Goal: Task Accomplishment & Management: Complete application form

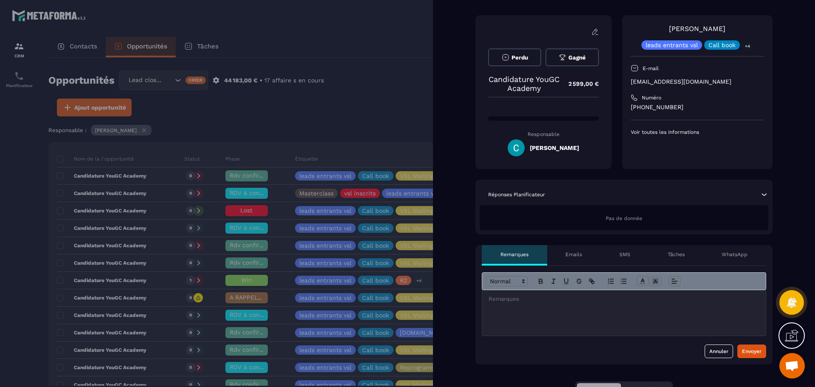
scroll to position [85, 0]
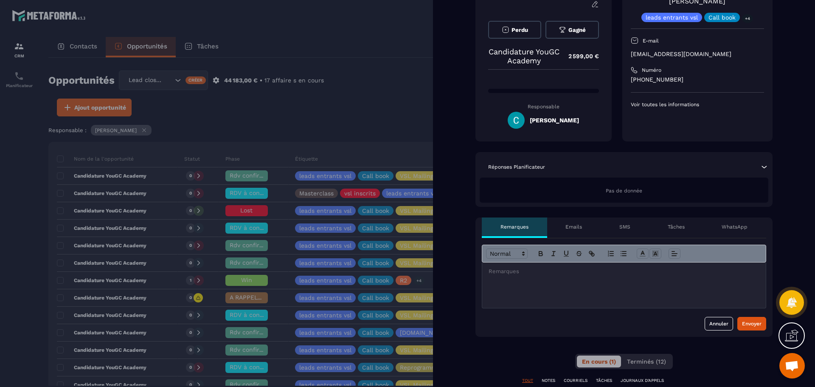
click at [525, 282] on div at bounding box center [624, 284] width 284 height 45
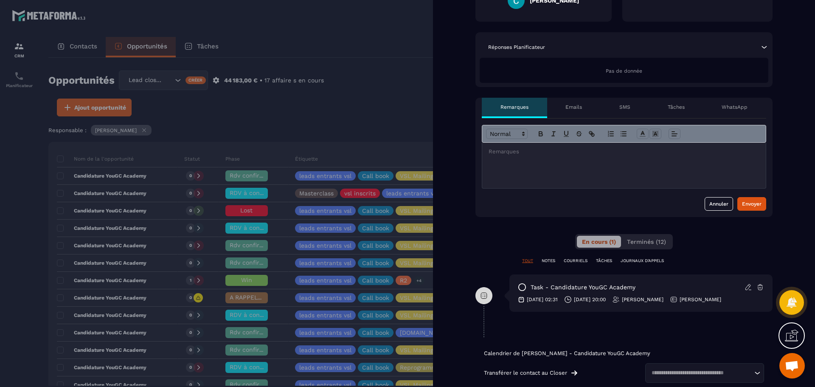
scroll to position [212, 0]
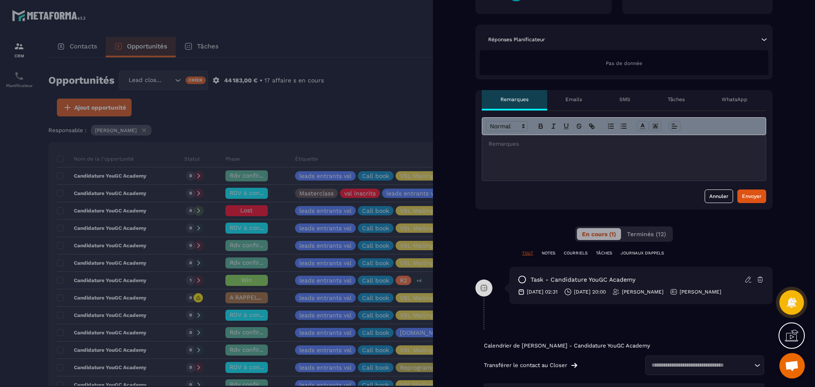
click at [686, 96] on div "Tâches" at bounding box center [676, 100] width 54 height 20
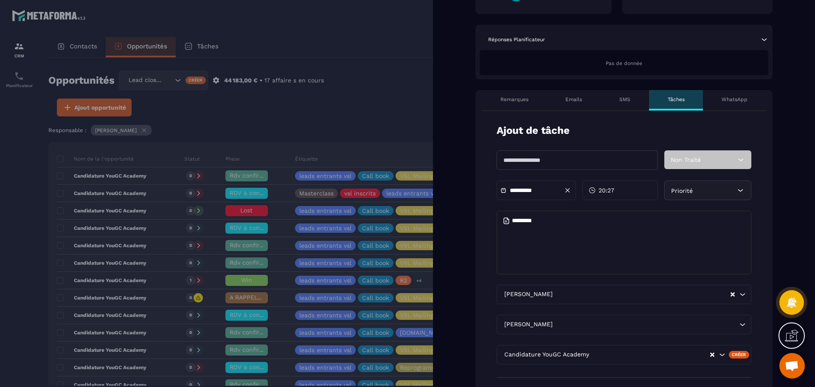
click at [512, 226] on textarea at bounding box center [624, 243] width 255 height 64
click at [535, 156] on input "text" at bounding box center [577, 160] width 161 height 20
type input "*******"
click at [539, 214] on textarea at bounding box center [624, 243] width 255 height 64
click at [536, 224] on textarea at bounding box center [624, 243] width 255 height 64
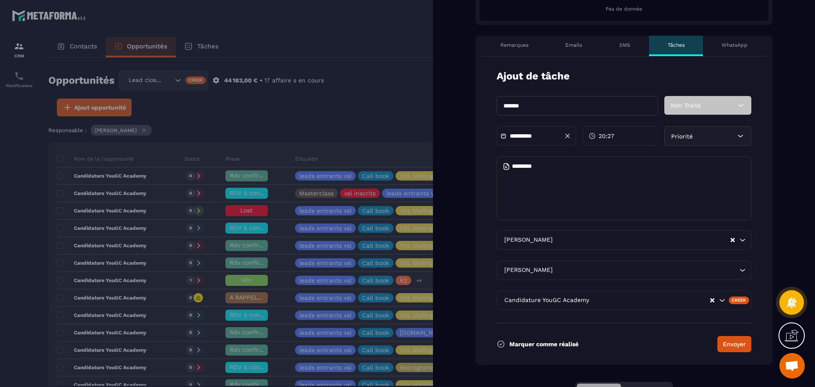
scroll to position [255, 0]
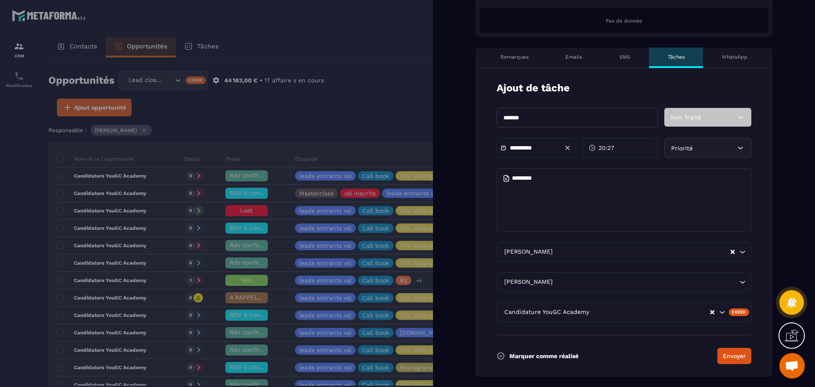
click at [617, 147] on div "20:27" at bounding box center [621, 148] width 76 height 20
click at [567, 148] on icon at bounding box center [568, 148] width 8 height 8
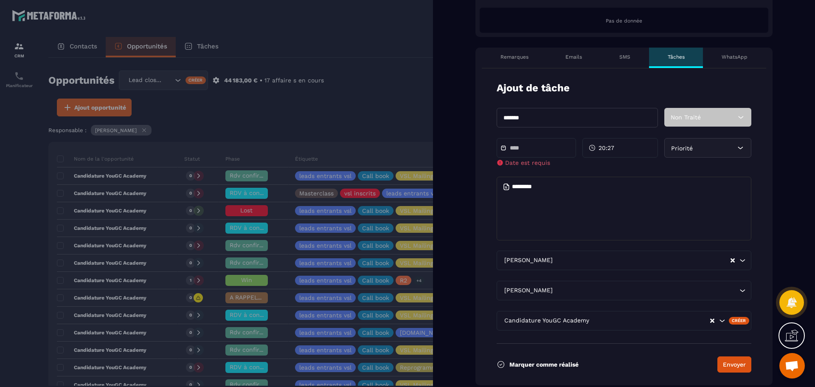
click at [542, 147] on input "text" at bounding box center [539, 148] width 59 height 6
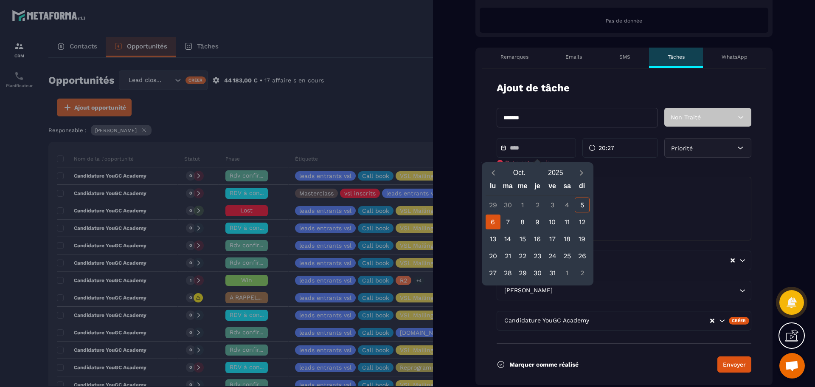
click at [499, 220] on div "6" at bounding box center [493, 221] width 15 height 15
type input "**********"
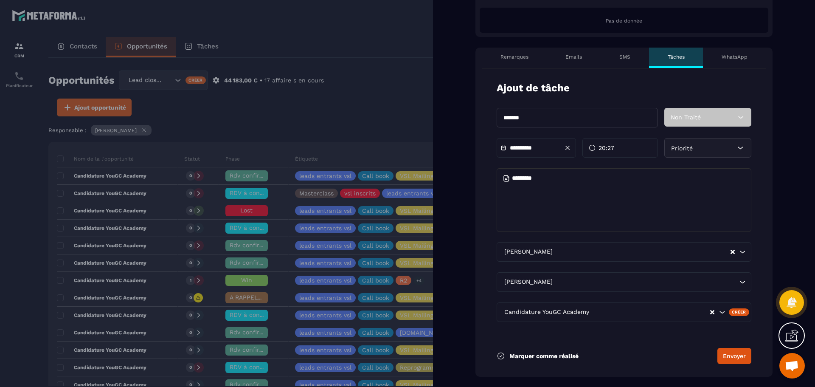
click at [607, 142] on div "20:27" at bounding box center [621, 148] width 76 height 20
click at [598, 206] on div "19 (7 PM)" at bounding box center [600, 205] width 42 height 11
click at [643, 165] on div "00" at bounding box center [642, 165] width 42 height 11
click at [668, 333] on form "**********" at bounding box center [624, 222] width 297 height 308
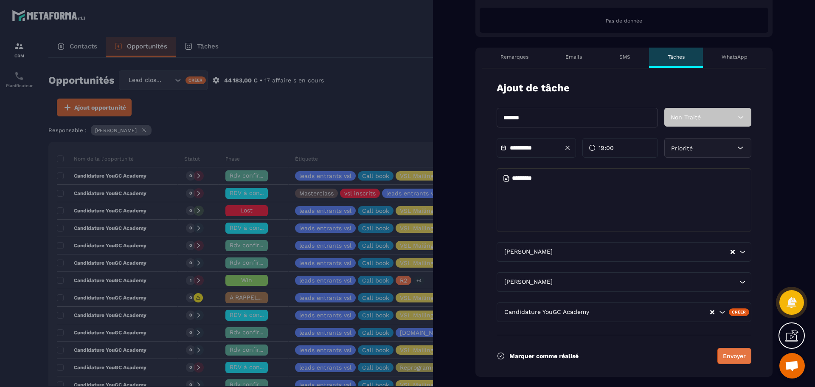
click at [732, 357] on button "Envoyer" at bounding box center [735, 356] width 34 height 16
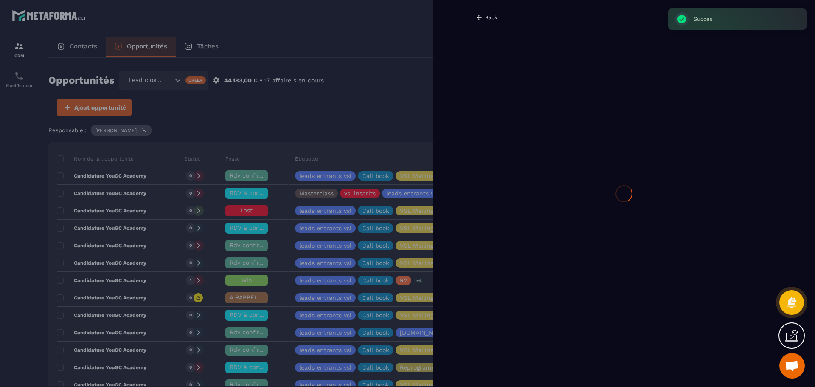
scroll to position [0, 0]
